Goal: Task Accomplishment & Management: Manage account settings

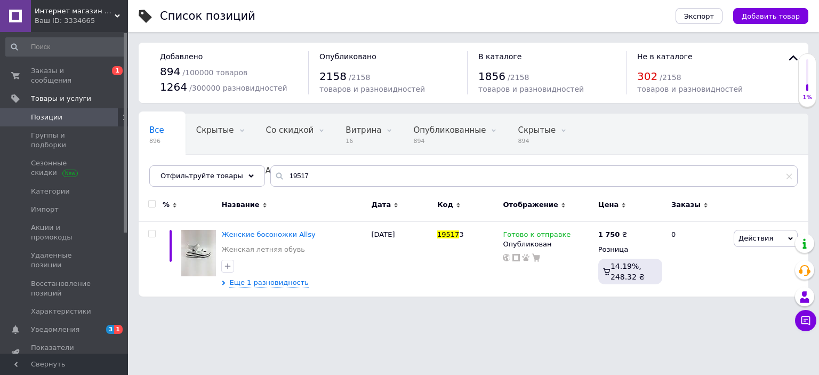
click at [58, 113] on span "Позиции" at bounding box center [46, 118] width 31 height 10
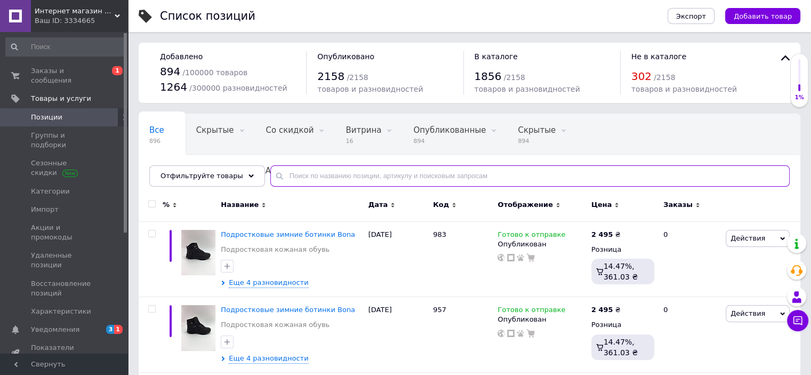
click at [333, 180] on input "text" at bounding box center [529, 175] width 519 height 21
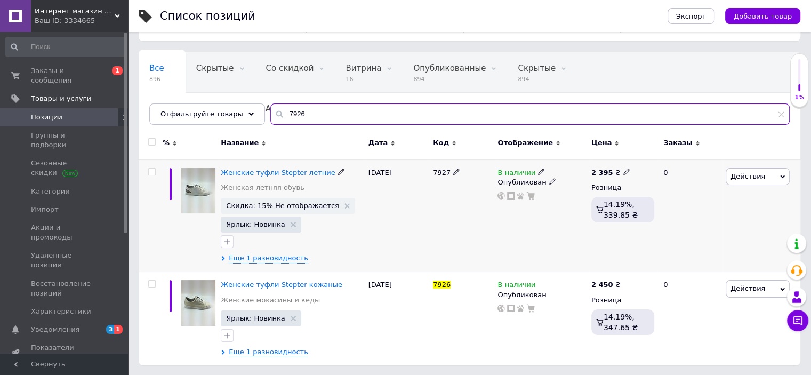
scroll to position [62, 0]
type input "7926"
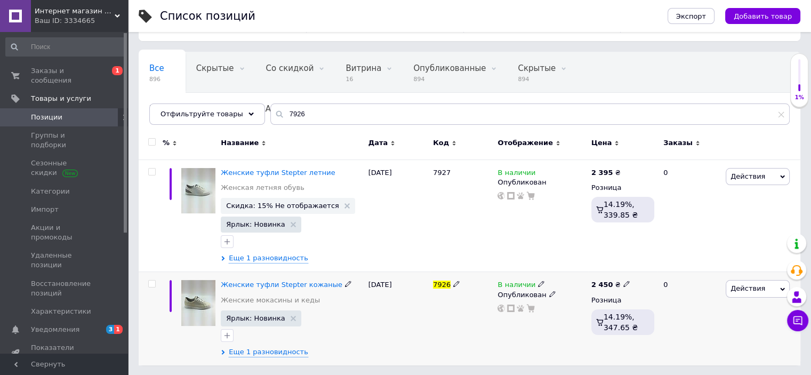
click at [202, 301] on img at bounding box center [198, 303] width 34 height 46
